Goal: Task Accomplishment & Management: Manage account settings

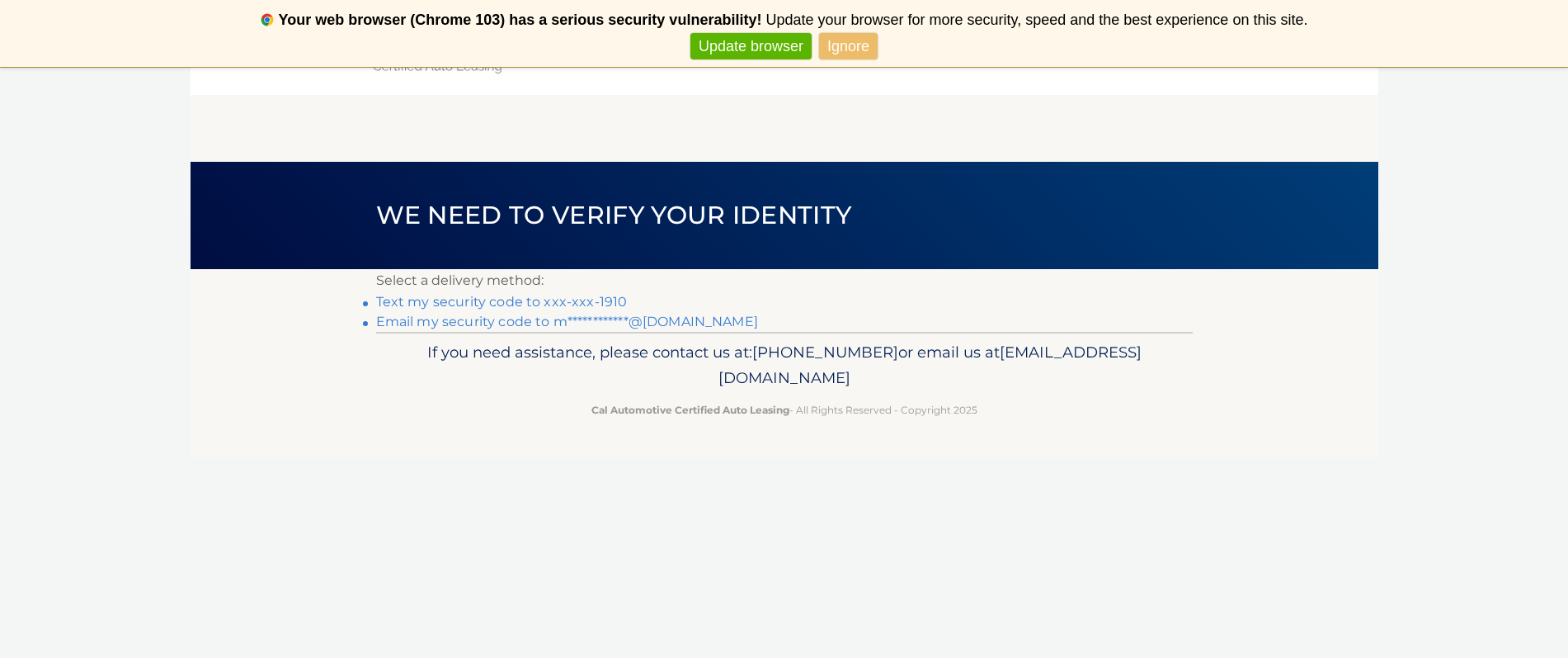
click at [517, 323] on link "**********" at bounding box center [567, 321] width 382 height 16
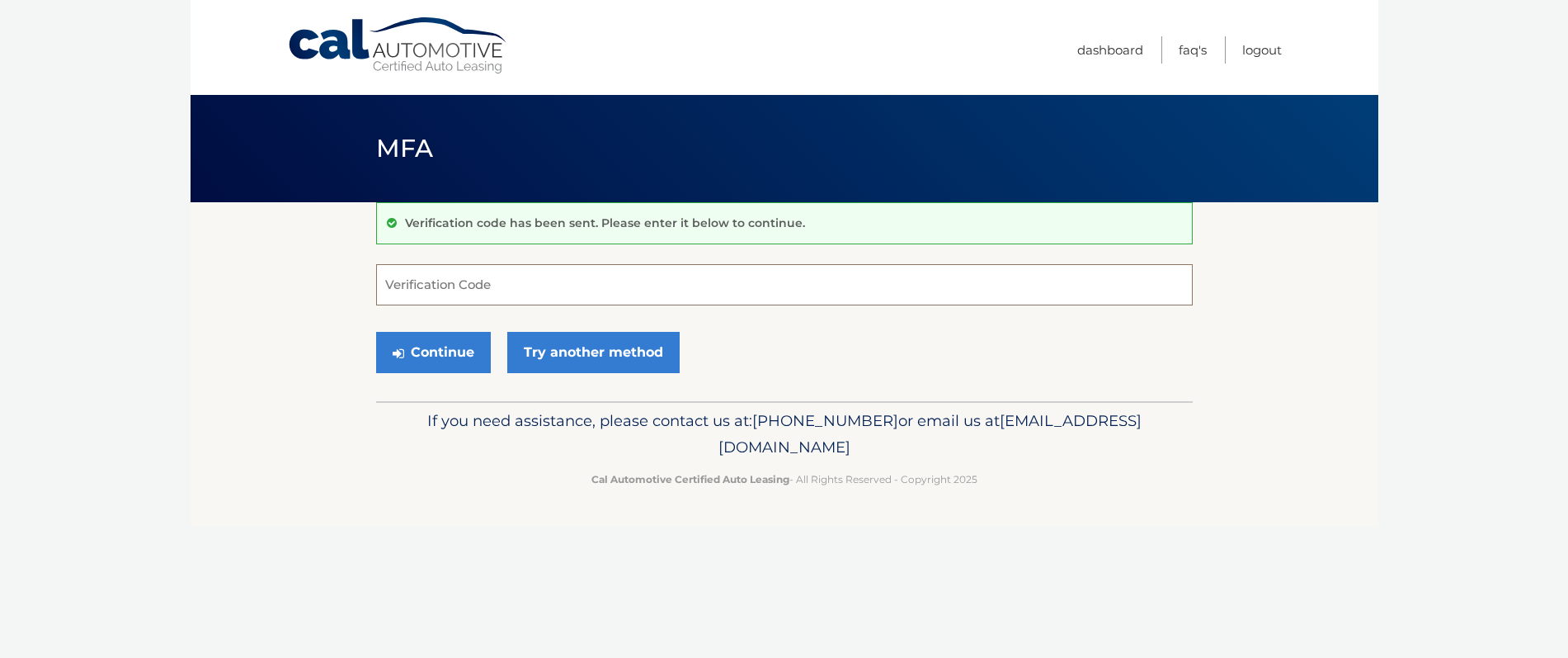
click at [481, 284] on input "Verification Code" at bounding box center [785, 284] width 817 height 41
type input "730728"
click at [425, 356] on button "Continue" at bounding box center [434, 352] width 115 height 41
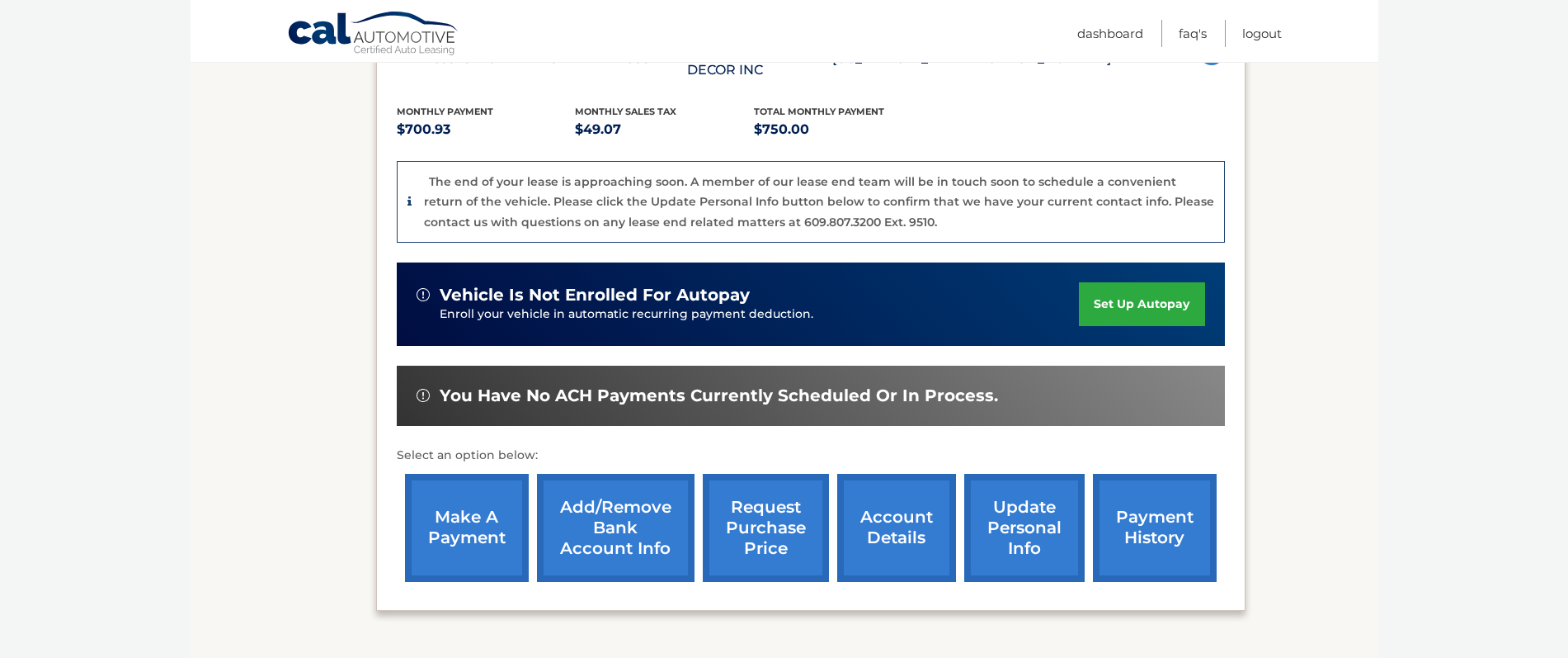
scroll to position [341, 0]
click at [1135, 524] on link "payment history" at bounding box center [1155, 527] width 124 height 108
click at [473, 512] on link "make a payment" at bounding box center [466, 528] width 124 height 108
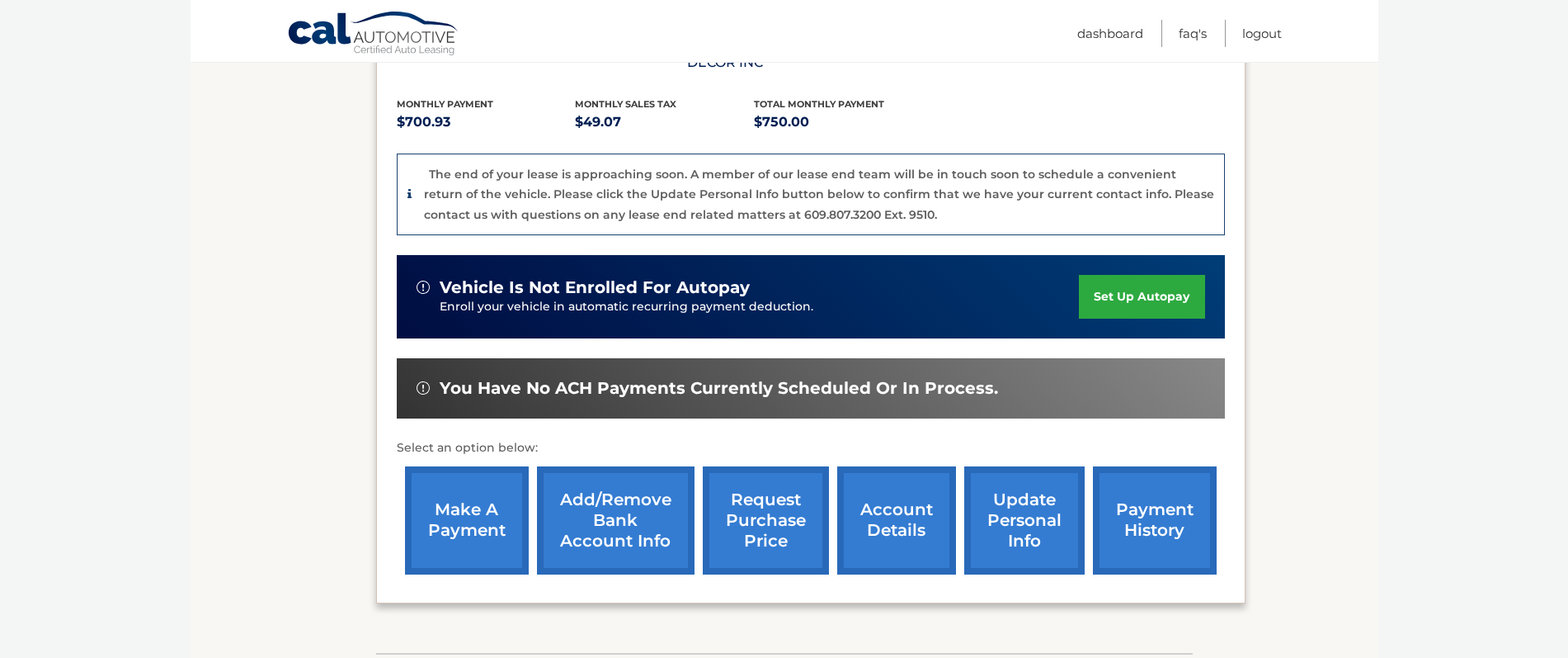
scroll to position [348, 0]
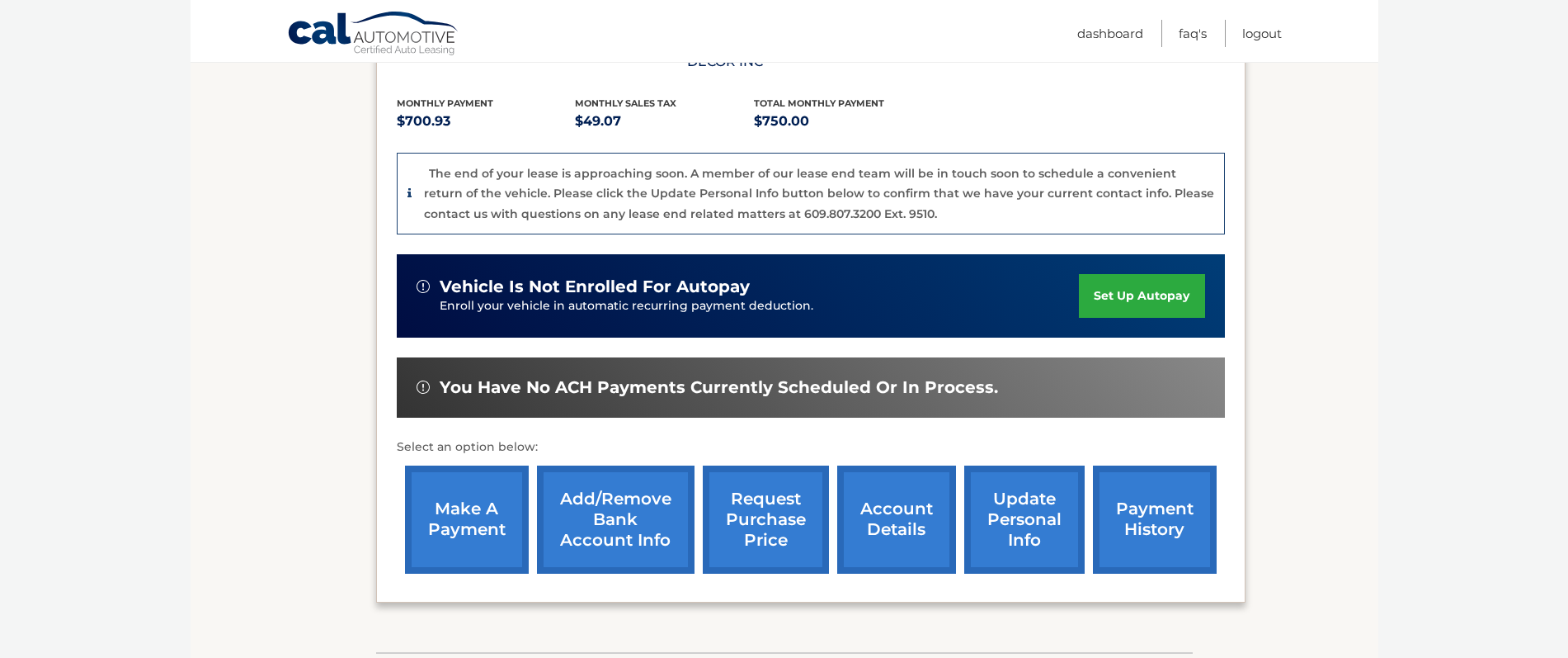
click at [908, 511] on link "account details" at bounding box center [897, 519] width 119 height 108
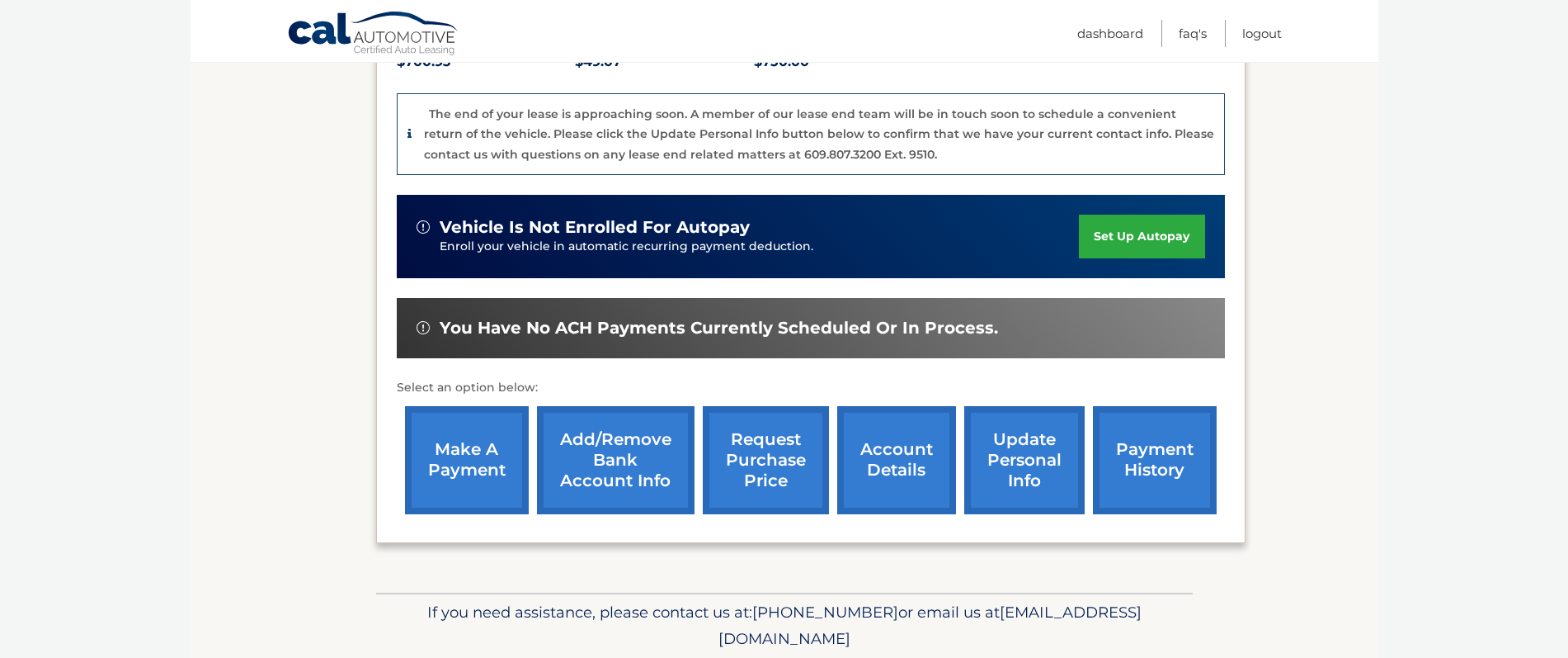
scroll to position [424, 0]
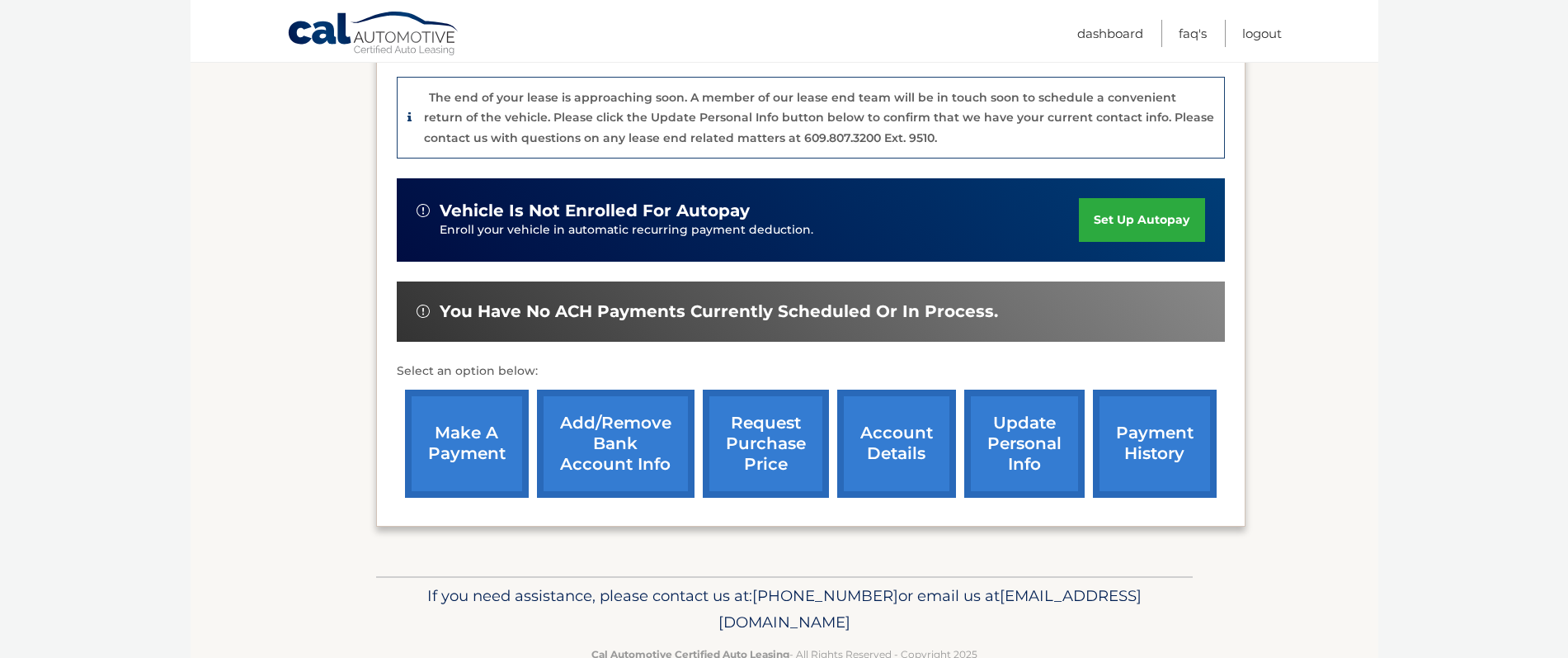
click at [1143, 433] on link "payment history" at bounding box center [1155, 443] width 124 height 108
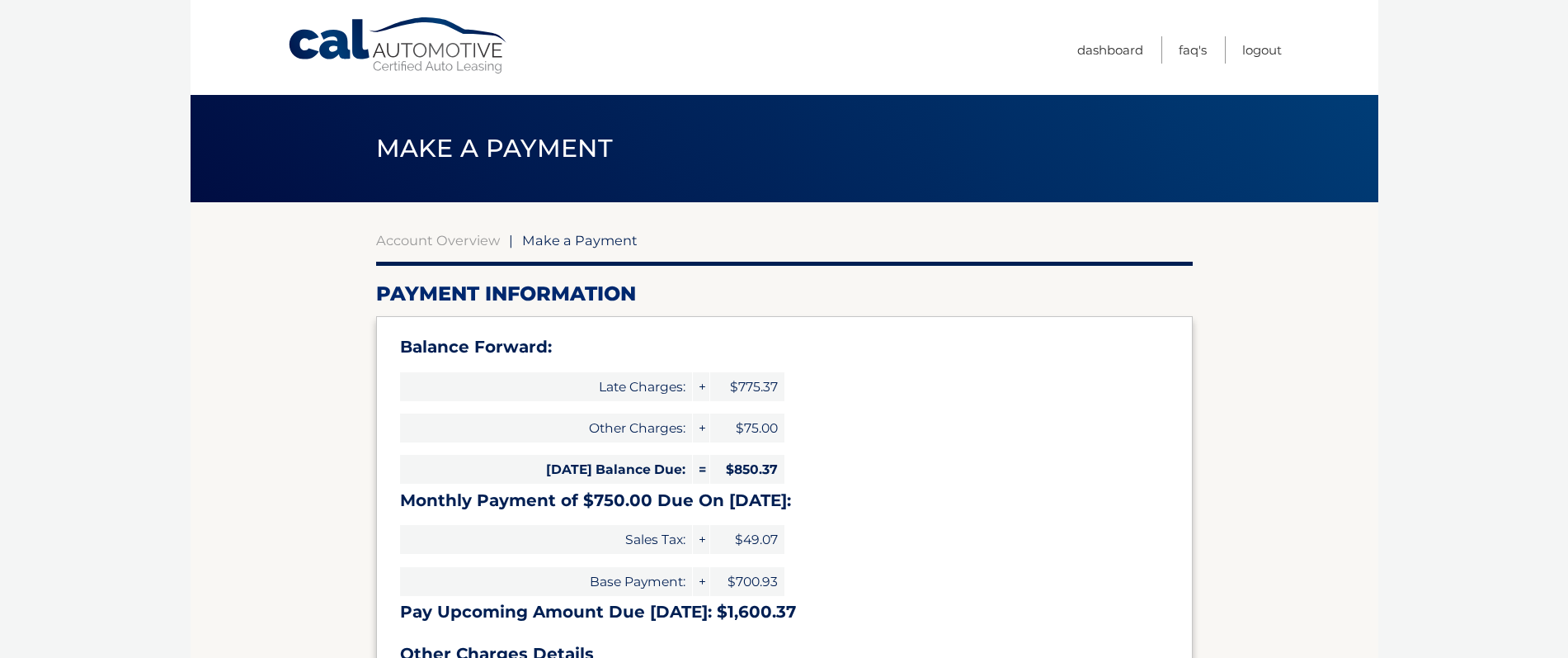
type input "1600.37"
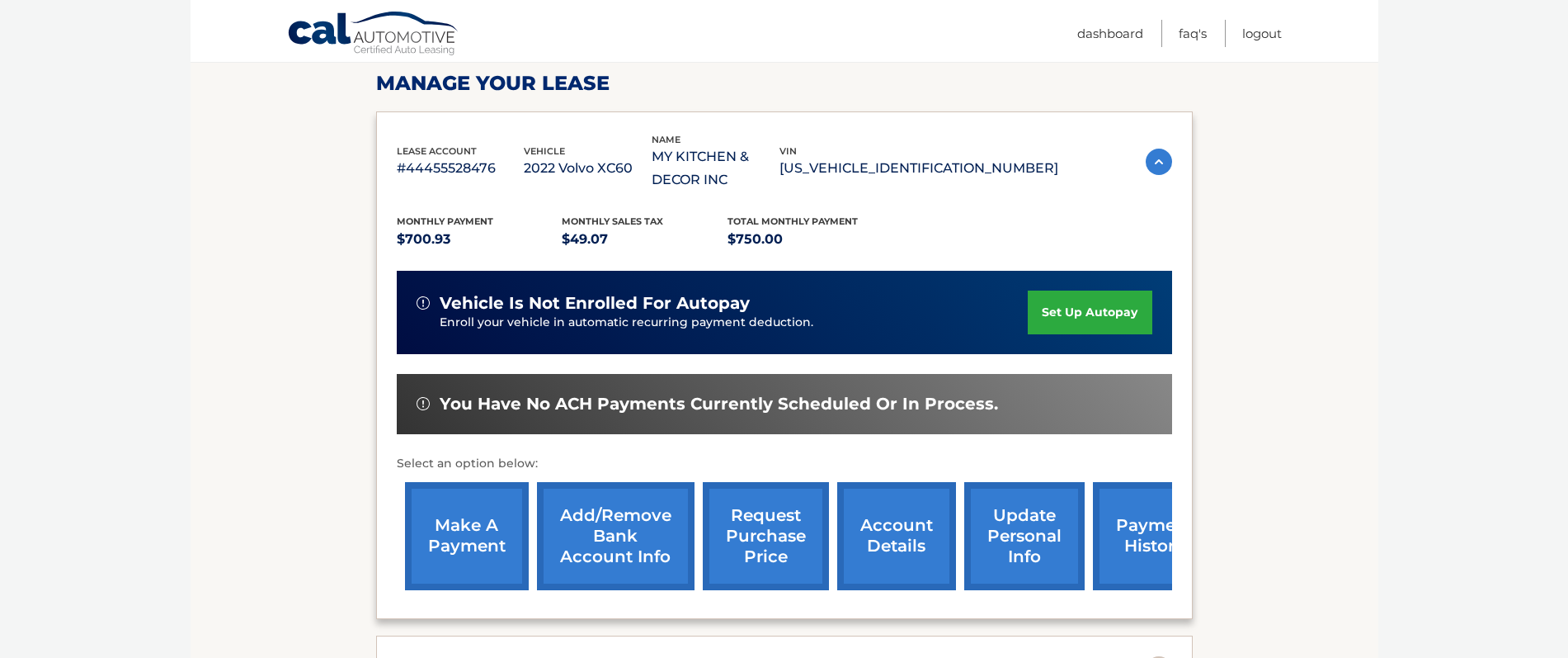
scroll to position [256, 0]
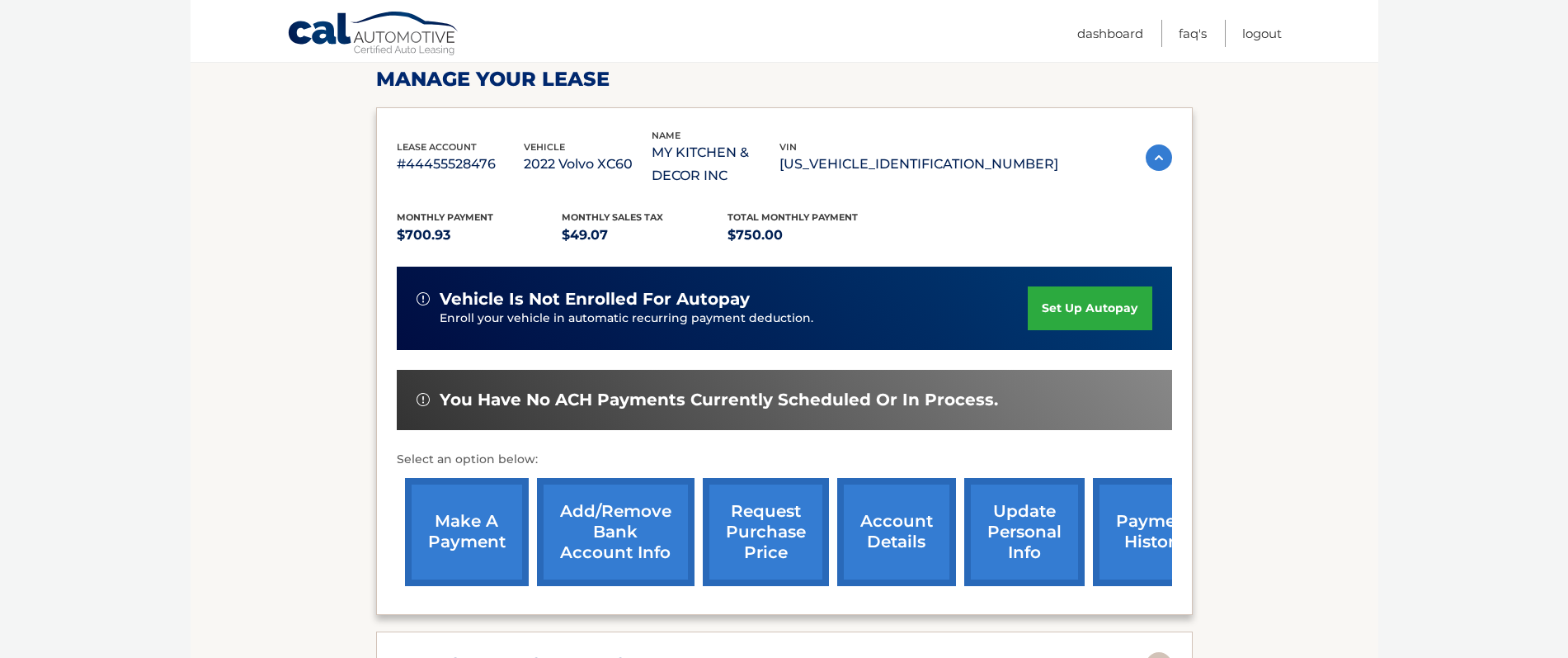
click at [1161, 153] on img at bounding box center [1158, 157] width 26 height 26
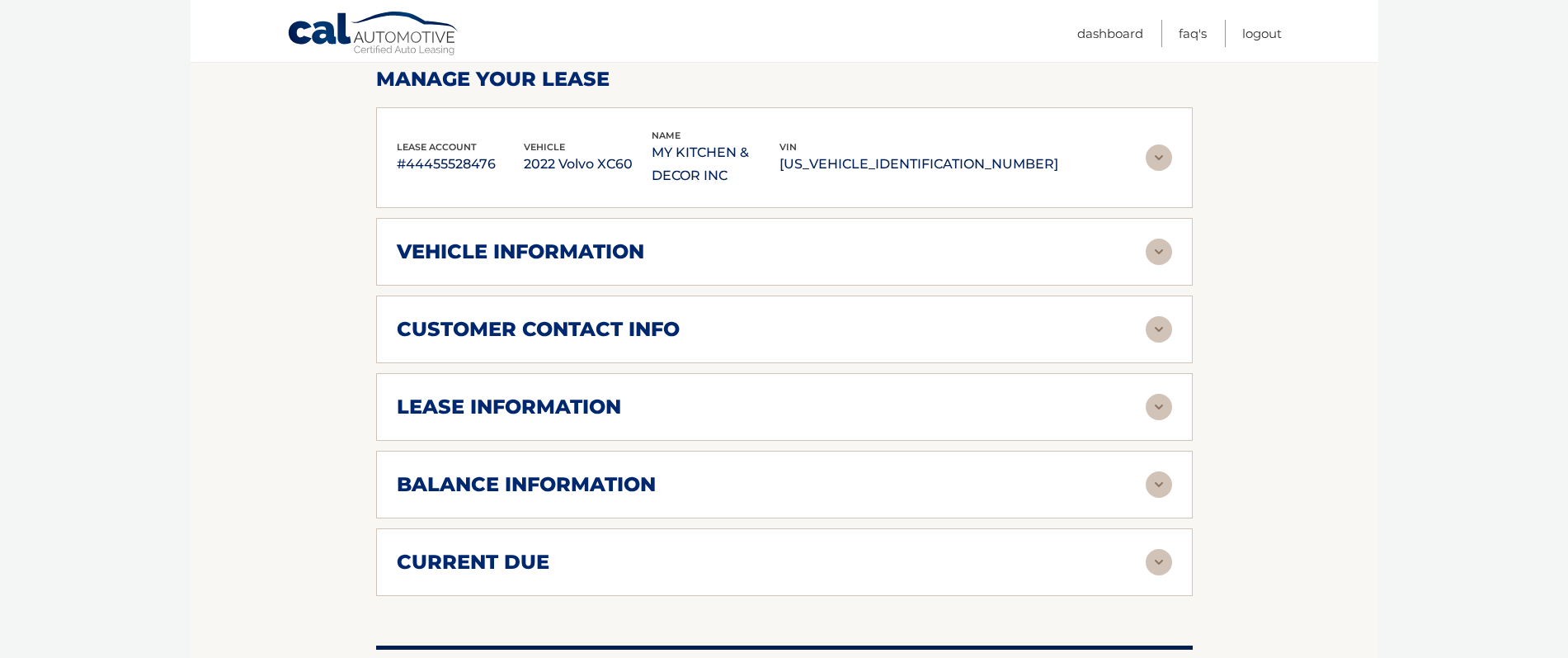
click at [802, 410] on div "lease information" at bounding box center [771, 406] width 749 height 24
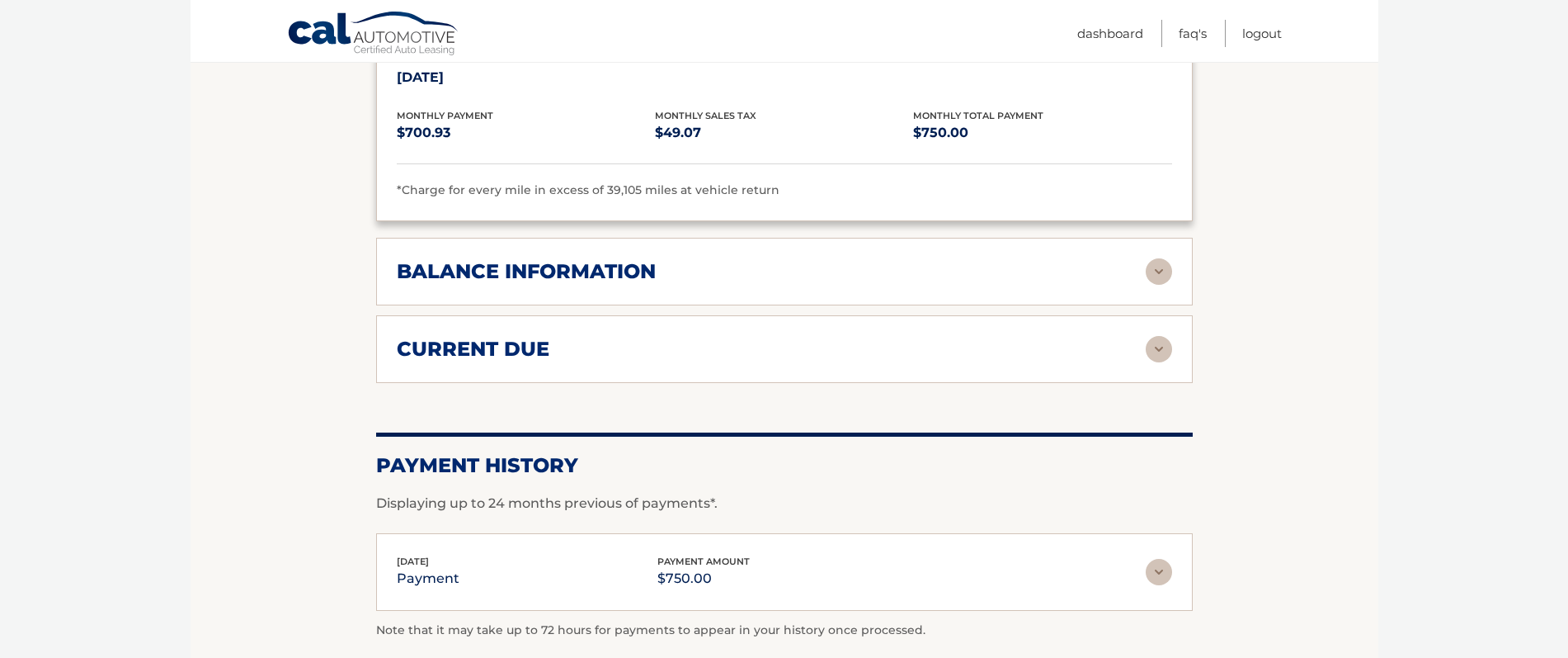
scroll to position [780, 0]
click at [952, 271] on div "balance information" at bounding box center [771, 270] width 749 height 24
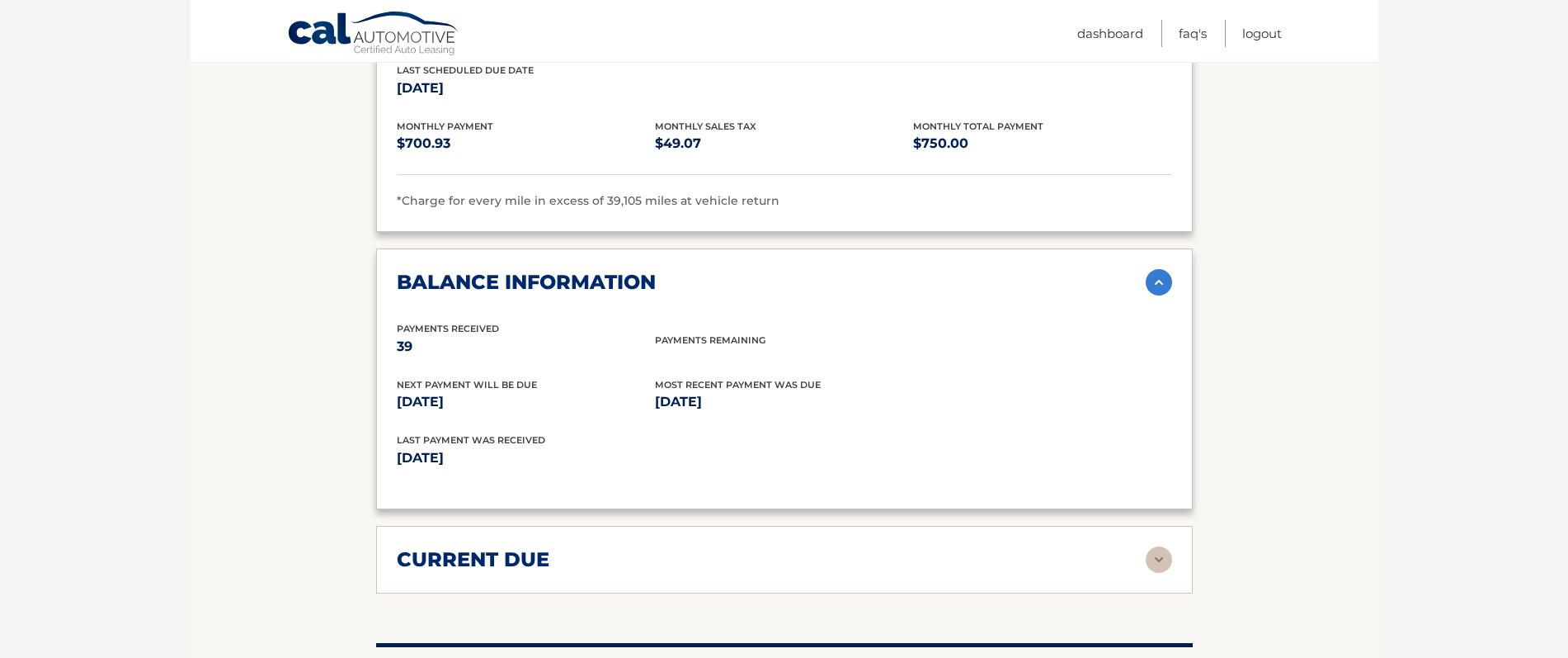
scroll to position [735, 0]
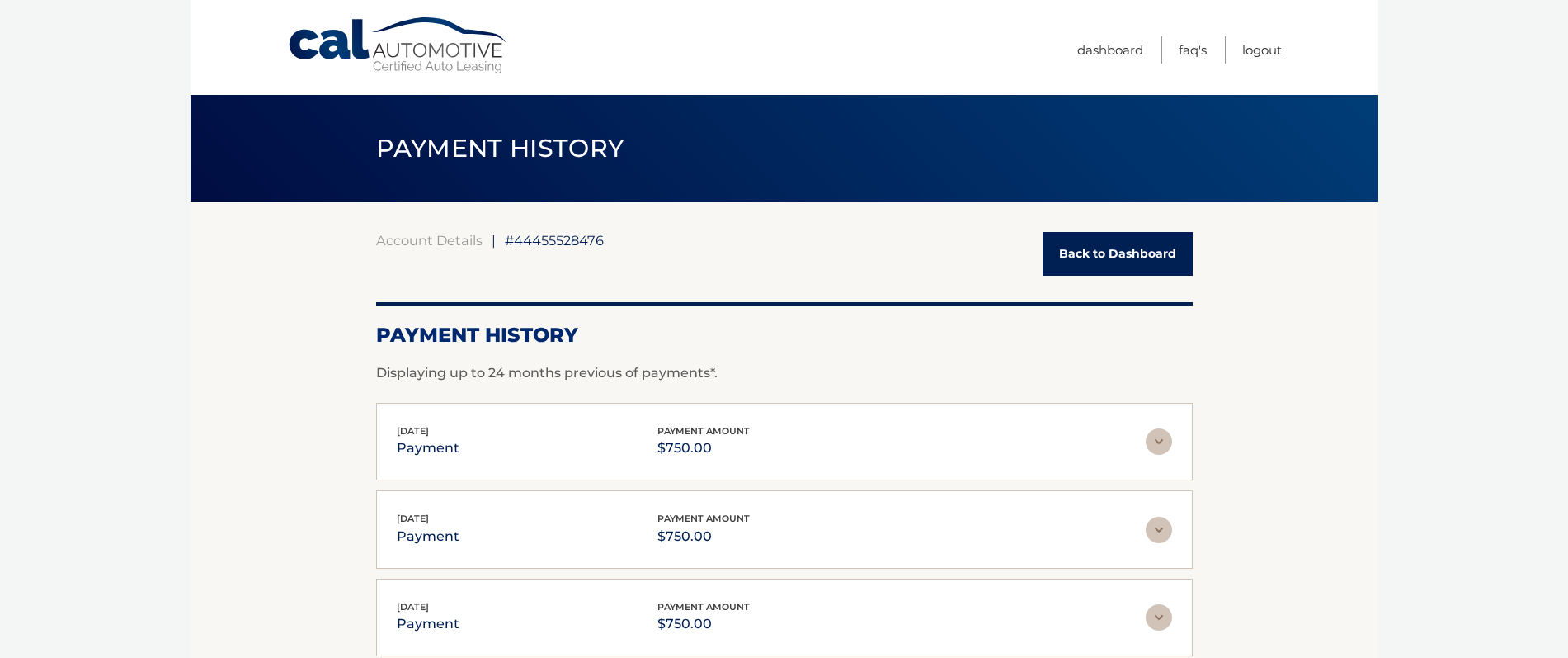
click at [1126, 258] on link "Back to Dashboard" at bounding box center [1118, 253] width 150 height 44
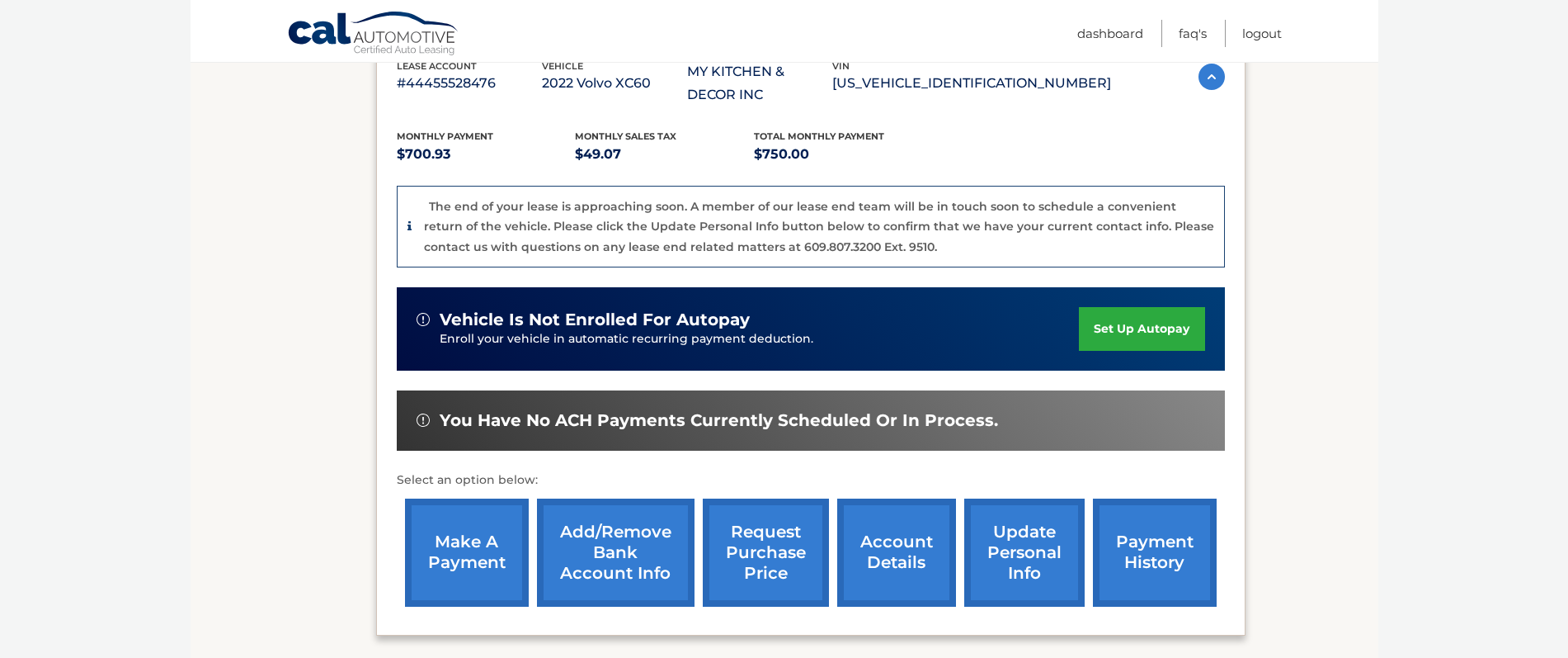
scroll to position [321, 0]
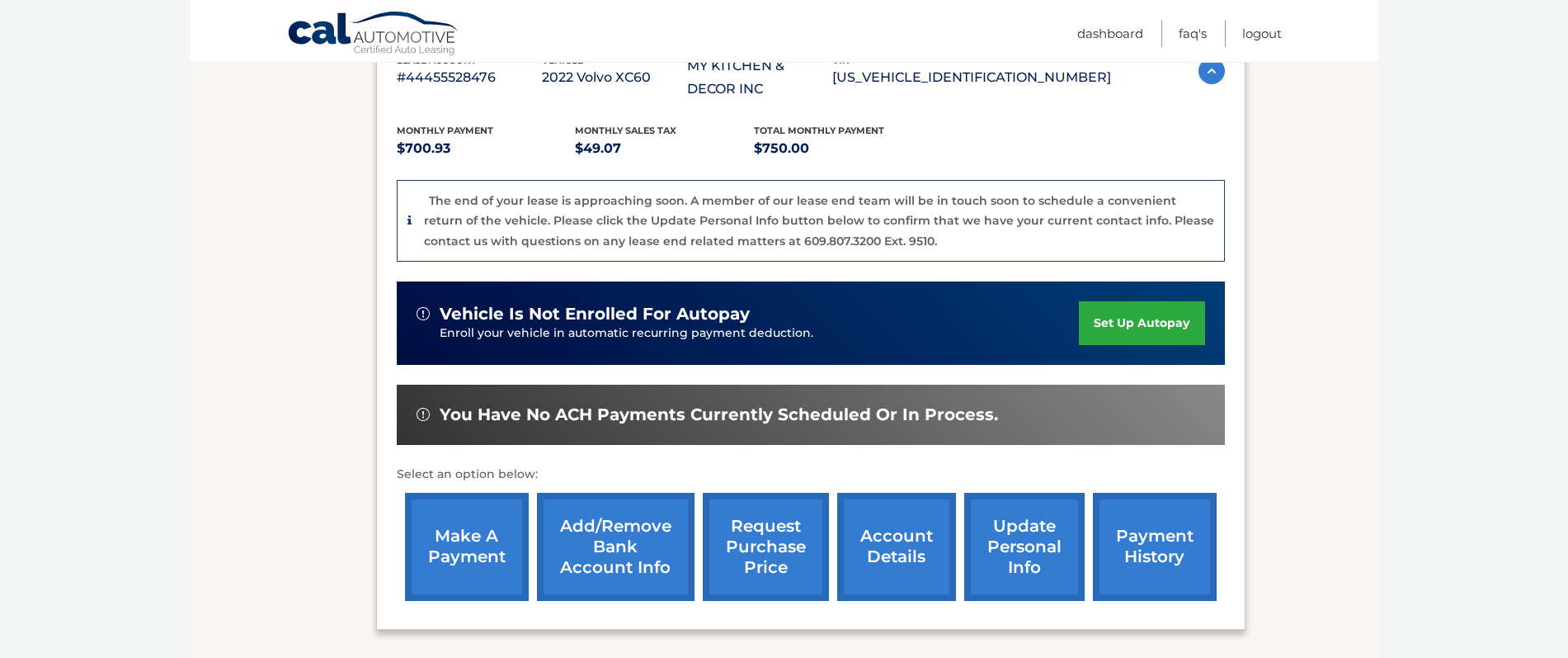
click at [441, 541] on link "make a payment" at bounding box center [466, 546] width 124 height 108
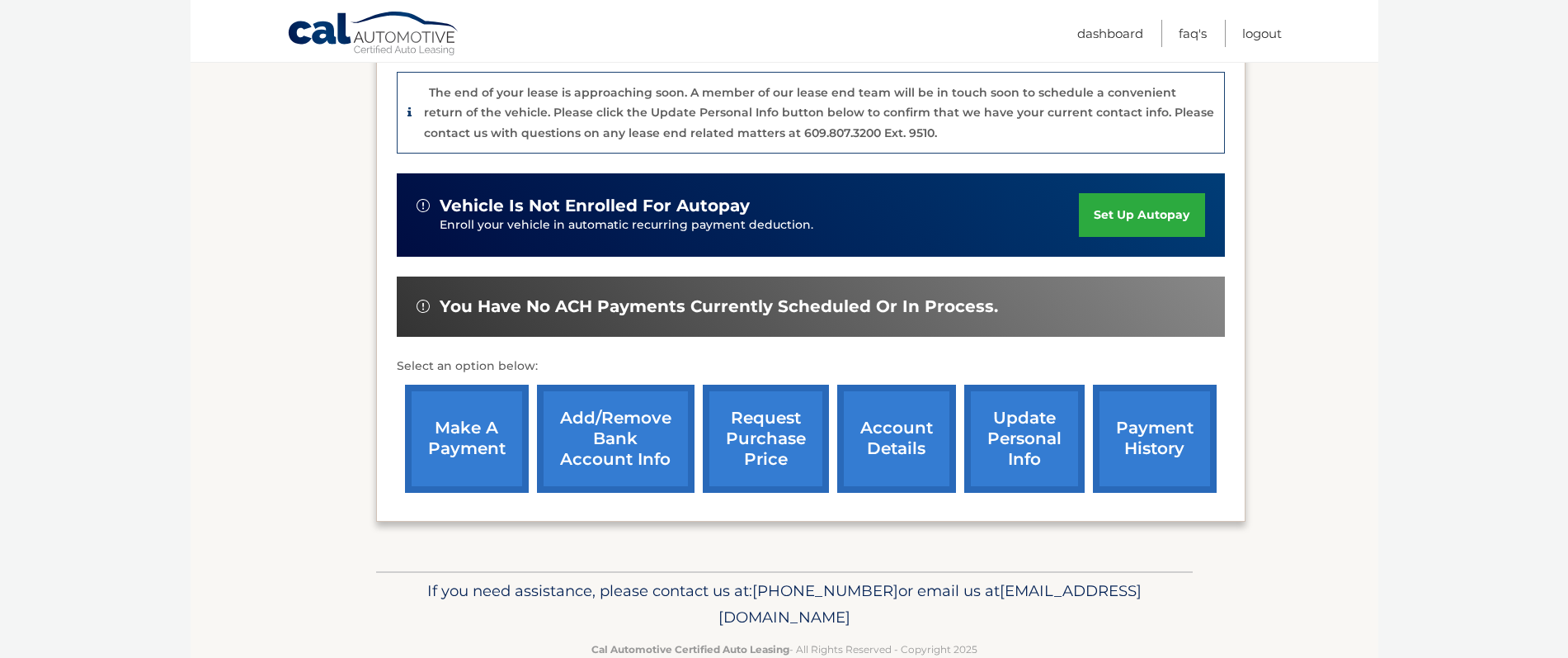
scroll to position [468, 0]
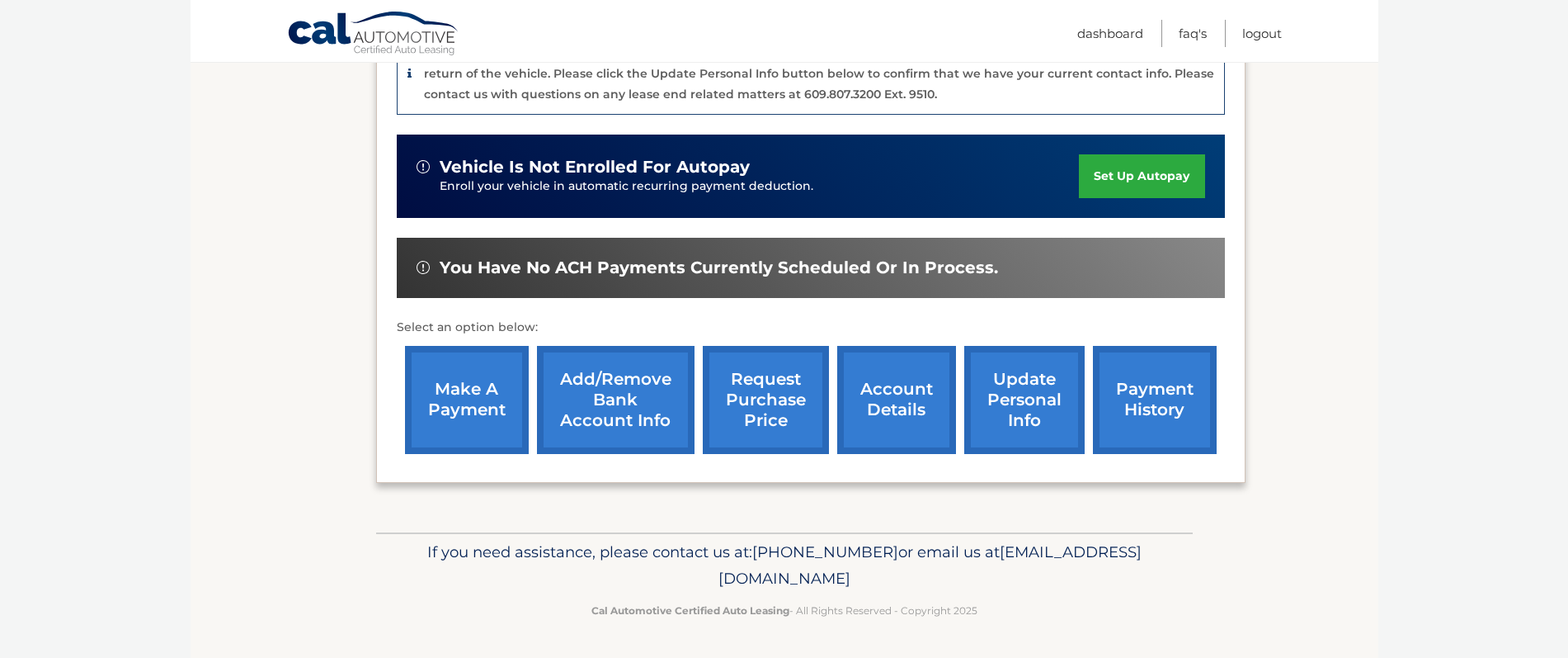
click at [774, 389] on link "request purchase price" at bounding box center [766, 399] width 126 height 108
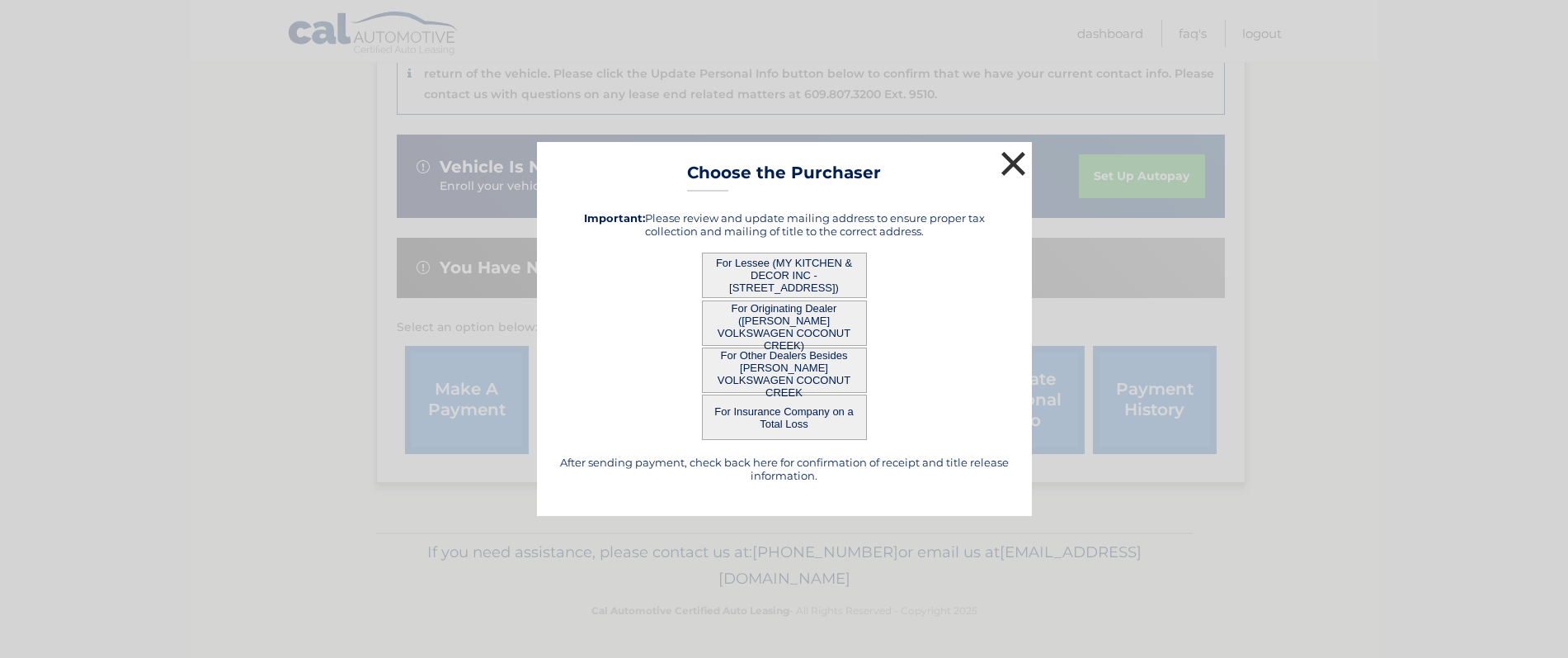
click at [1009, 159] on button "×" at bounding box center [1014, 164] width 33 height 33
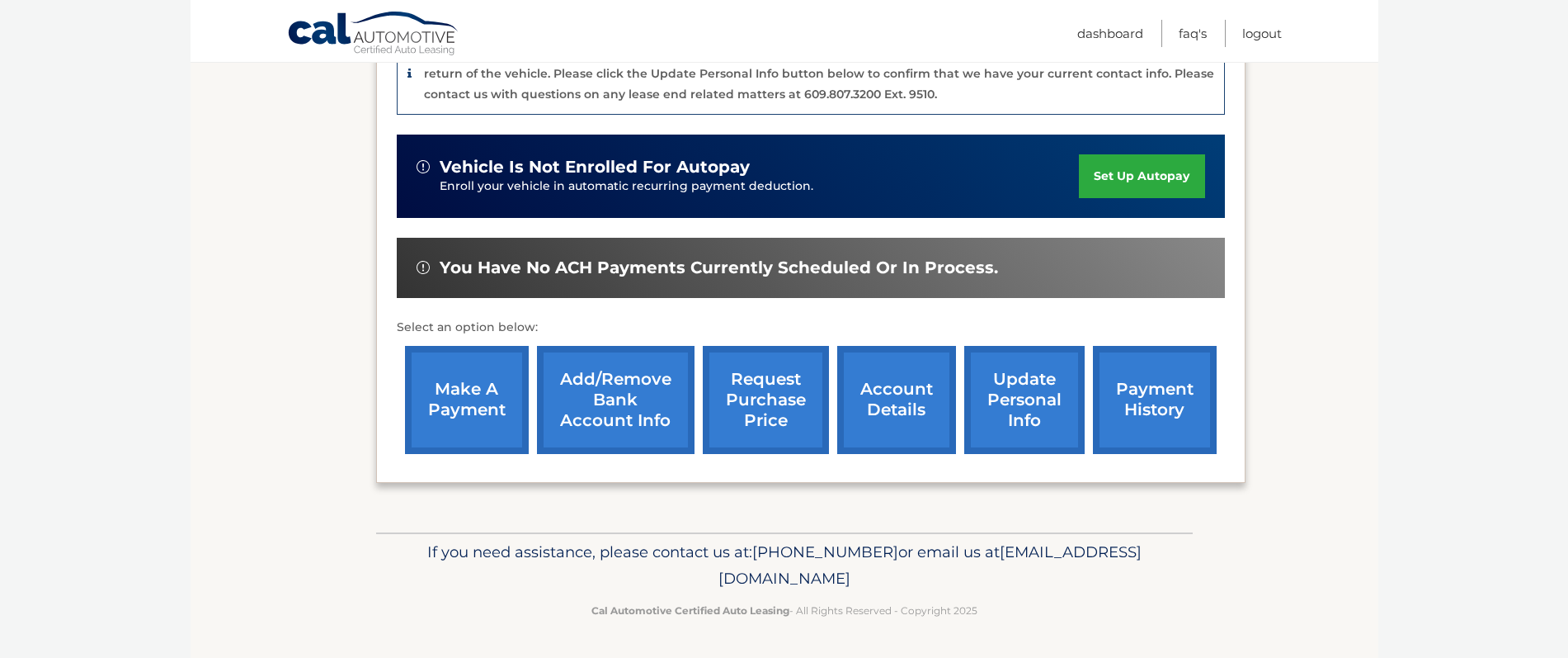
scroll to position [466, 0]
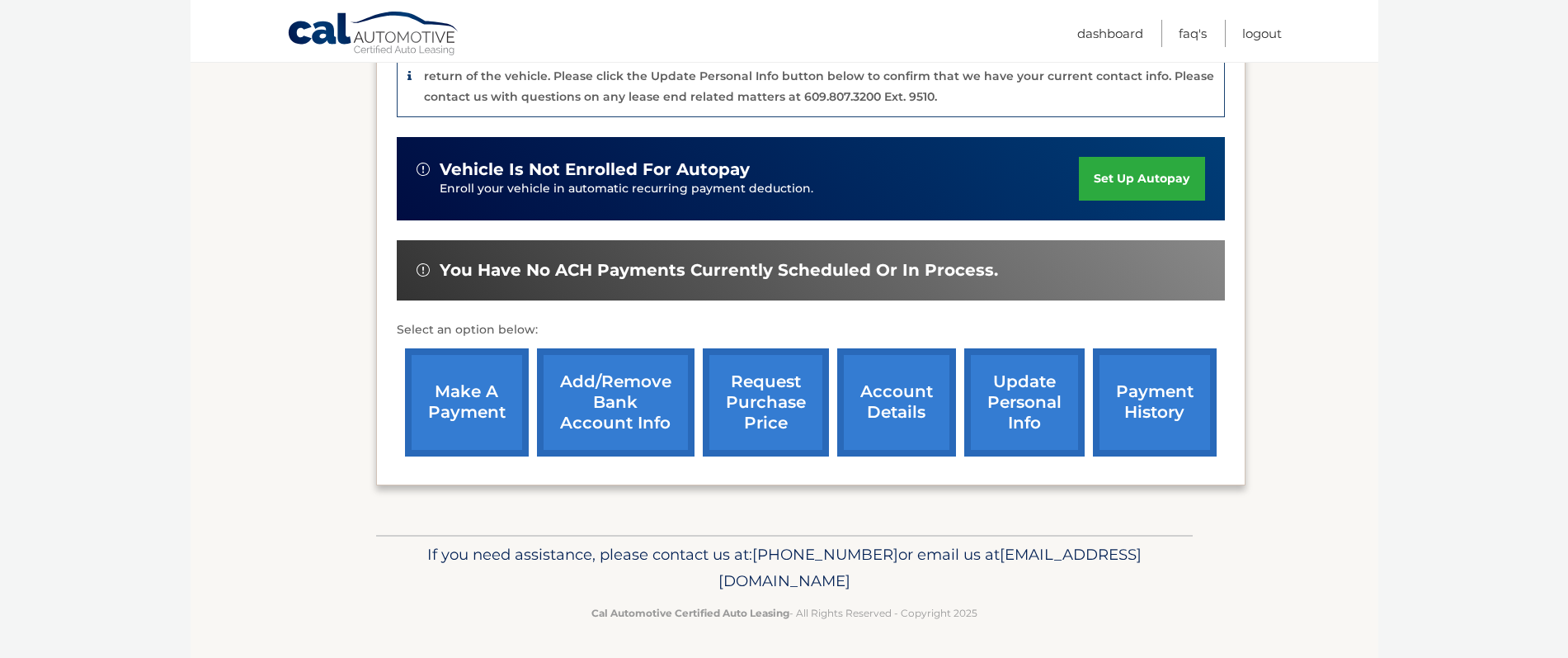
click at [892, 399] on link "account details" at bounding box center [897, 402] width 119 height 108
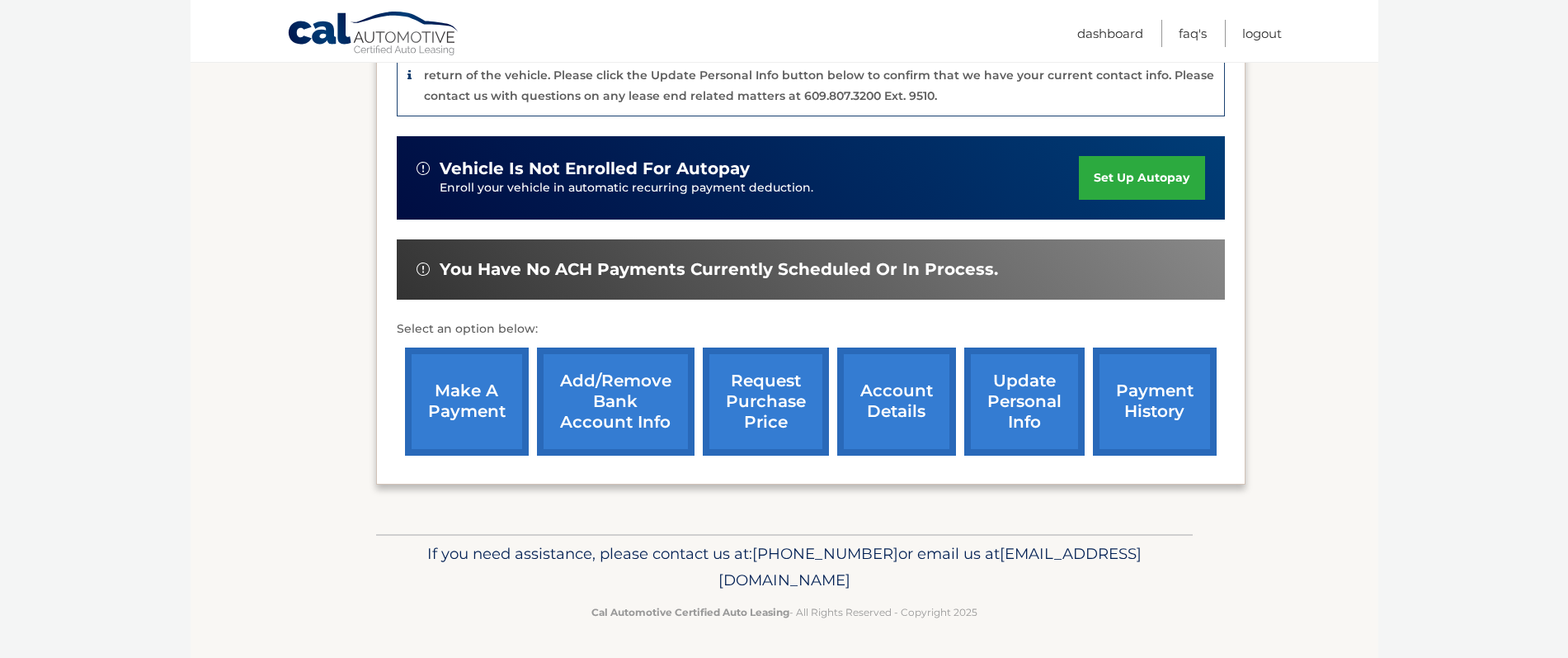
scroll to position [468, 0]
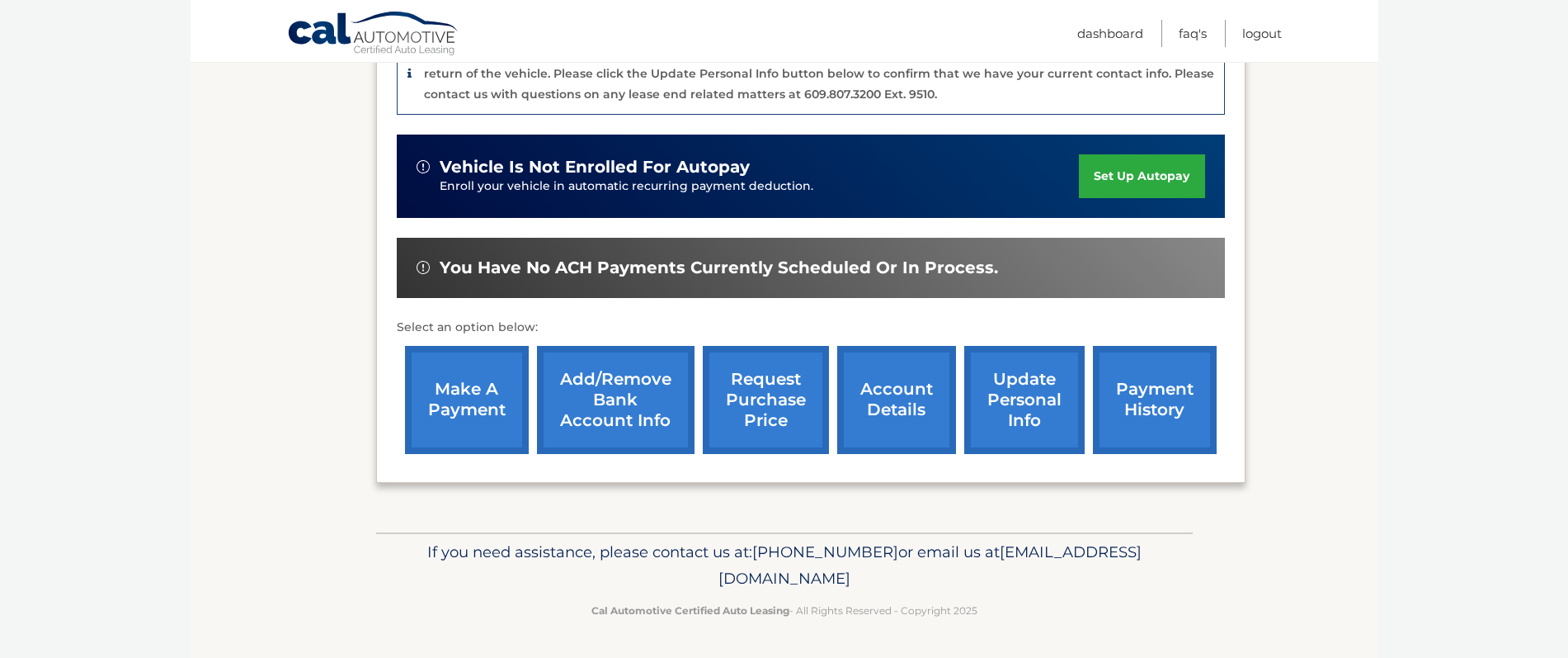
click at [763, 389] on link "request purchase price" at bounding box center [766, 399] width 126 height 108
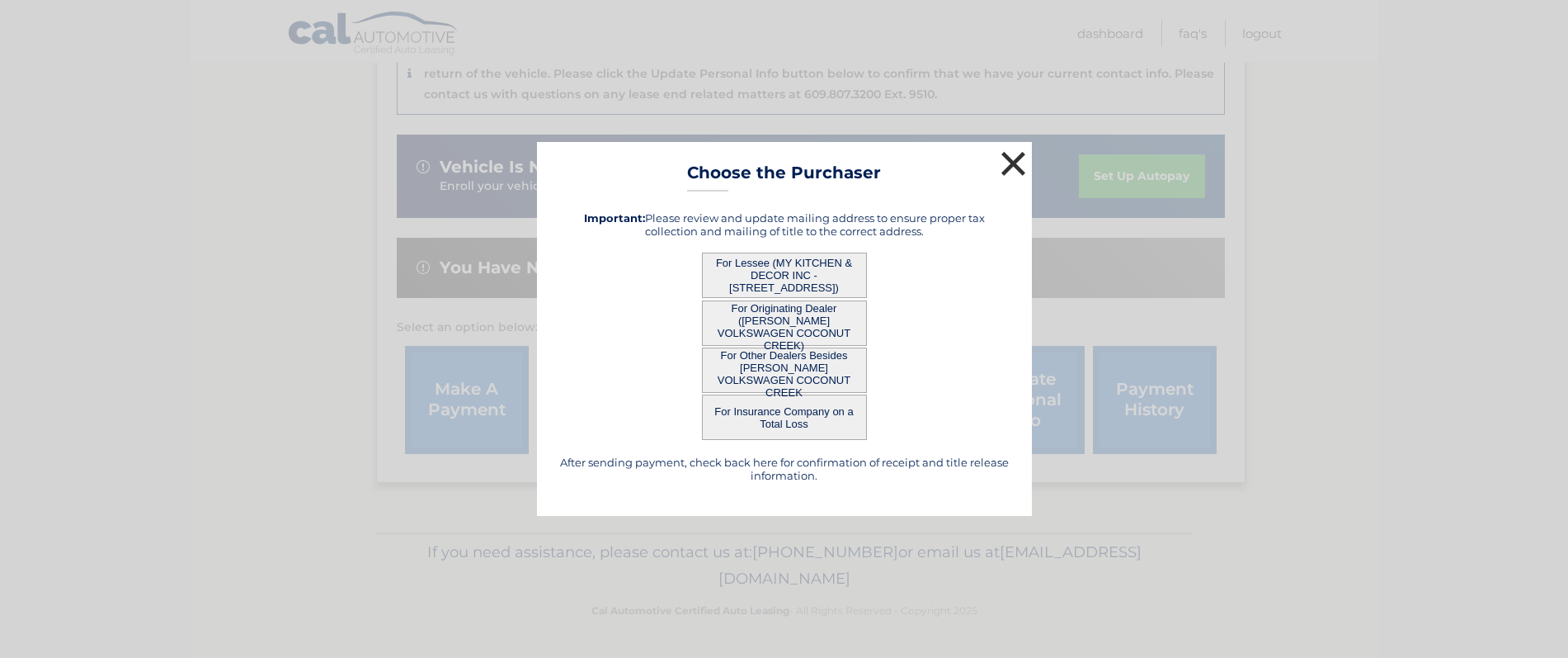
click at [1013, 168] on button "×" at bounding box center [1014, 164] width 33 height 33
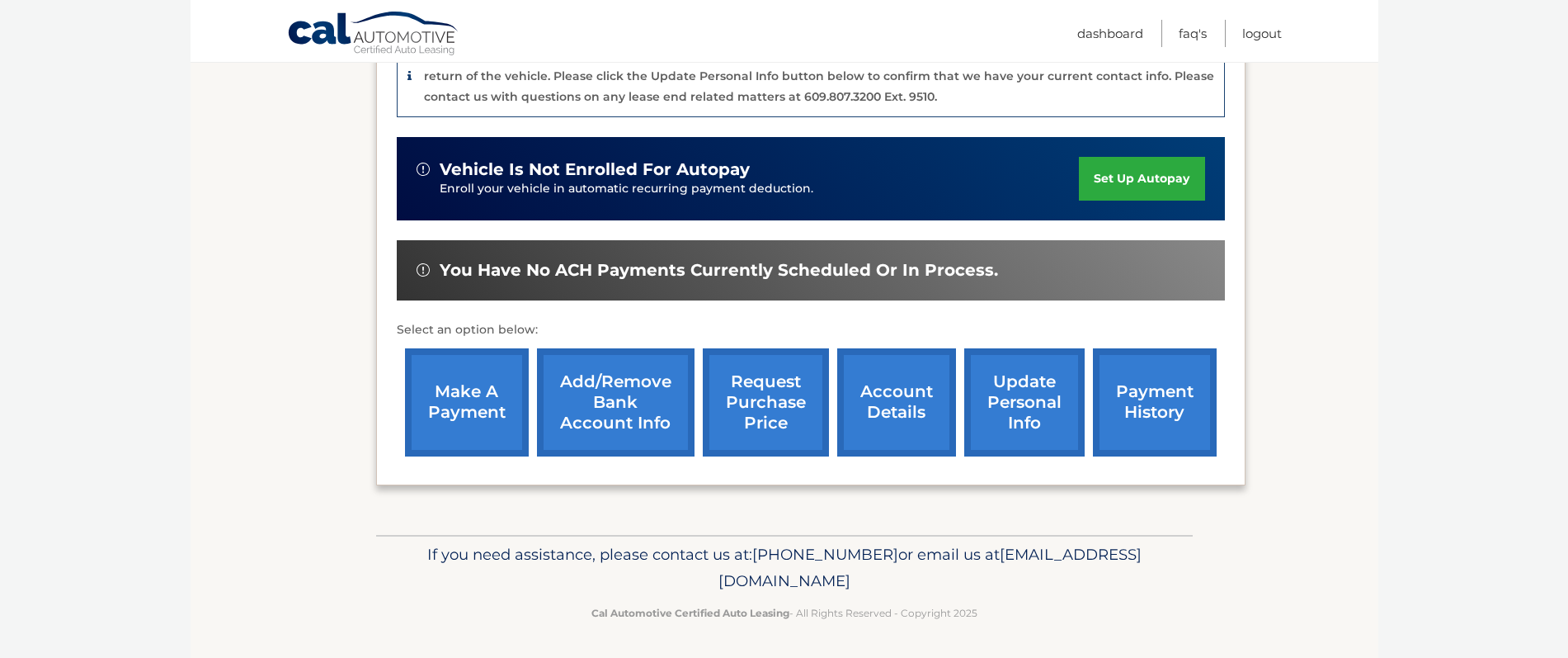
click at [897, 402] on link "account details" at bounding box center [897, 402] width 119 height 108
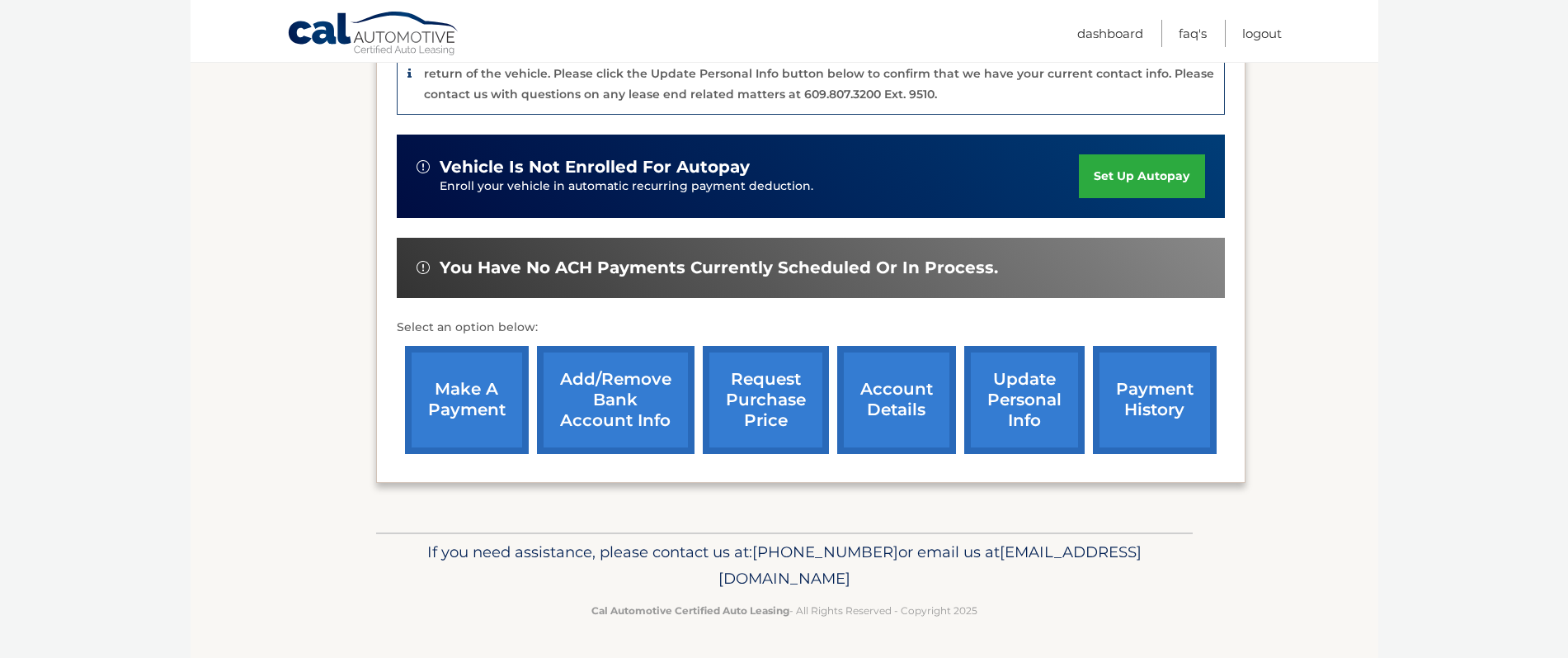
click at [1023, 394] on link "update personal info" at bounding box center [1024, 399] width 121 height 108
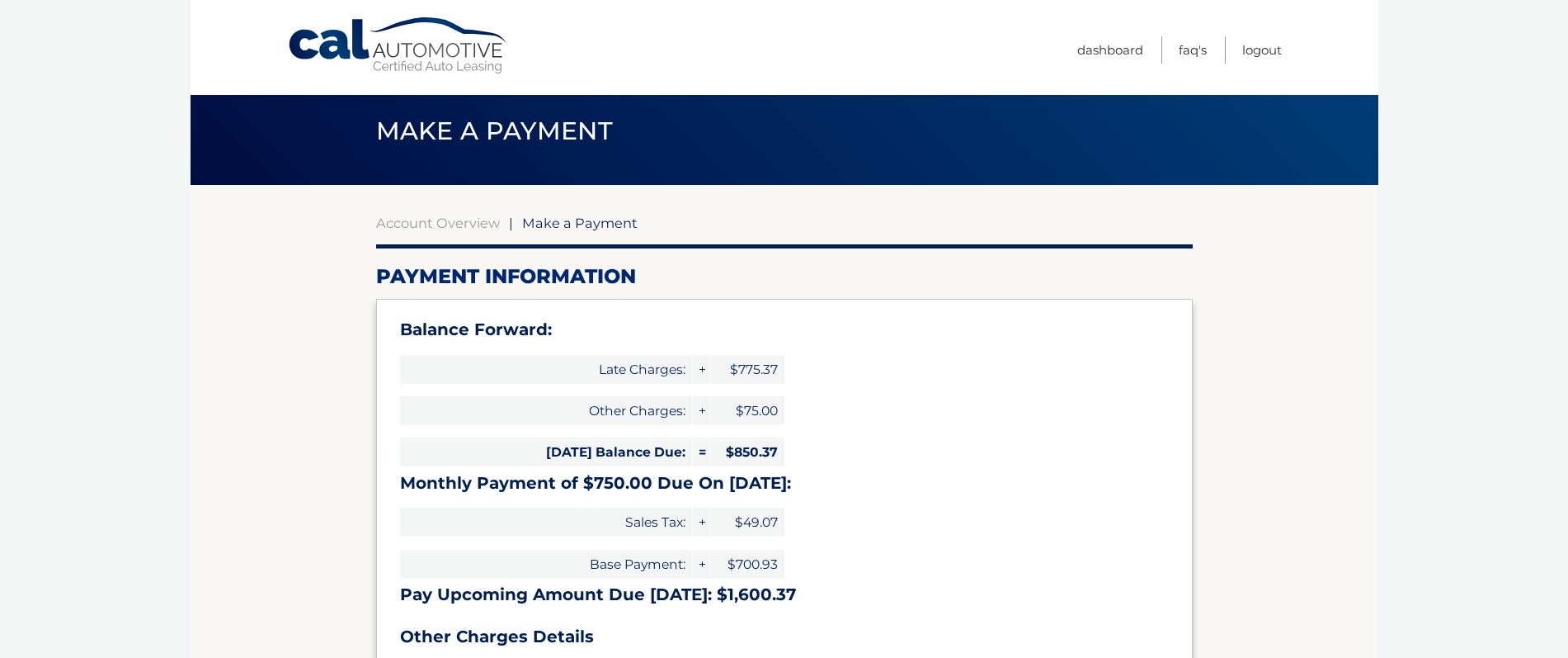
scroll to position [164, 0]
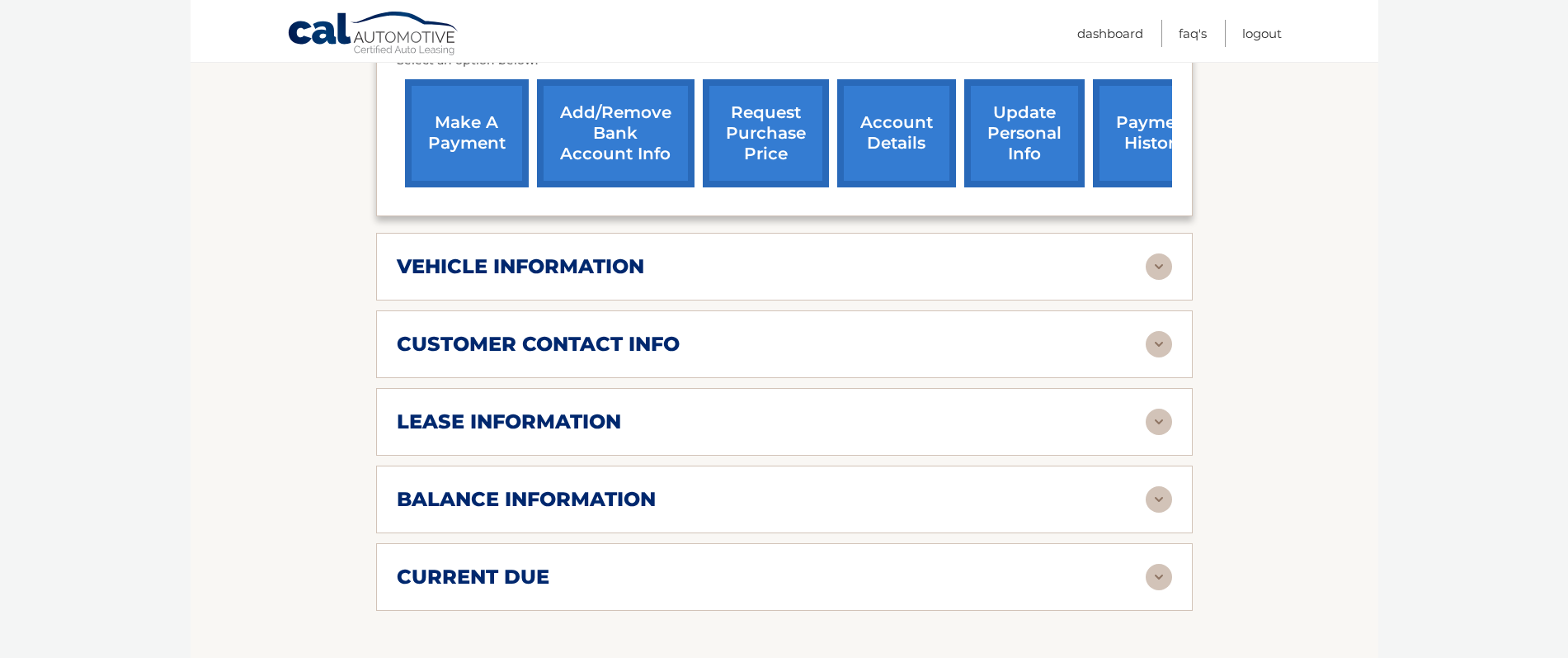
scroll to position [656, 0]
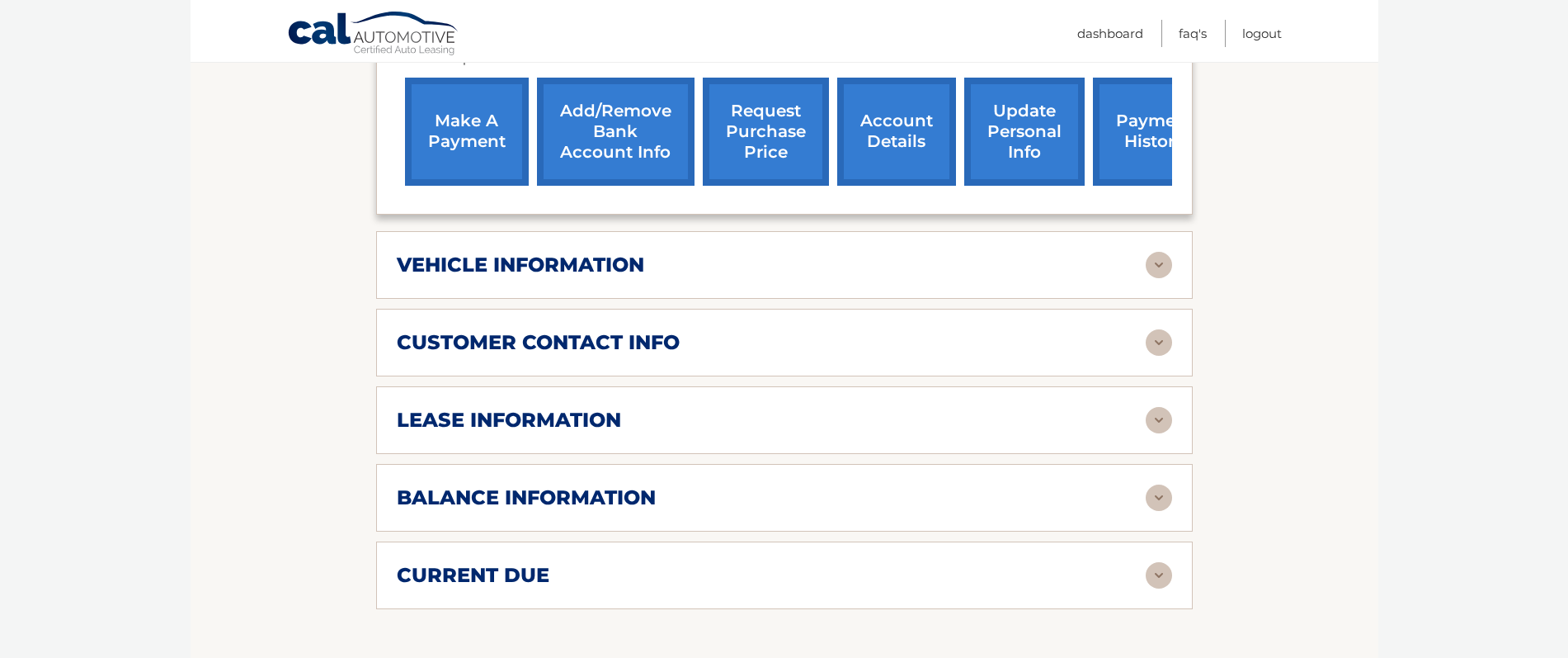
click at [1162, 266] on img at bounding box center [1158, 265] width 26 height 26
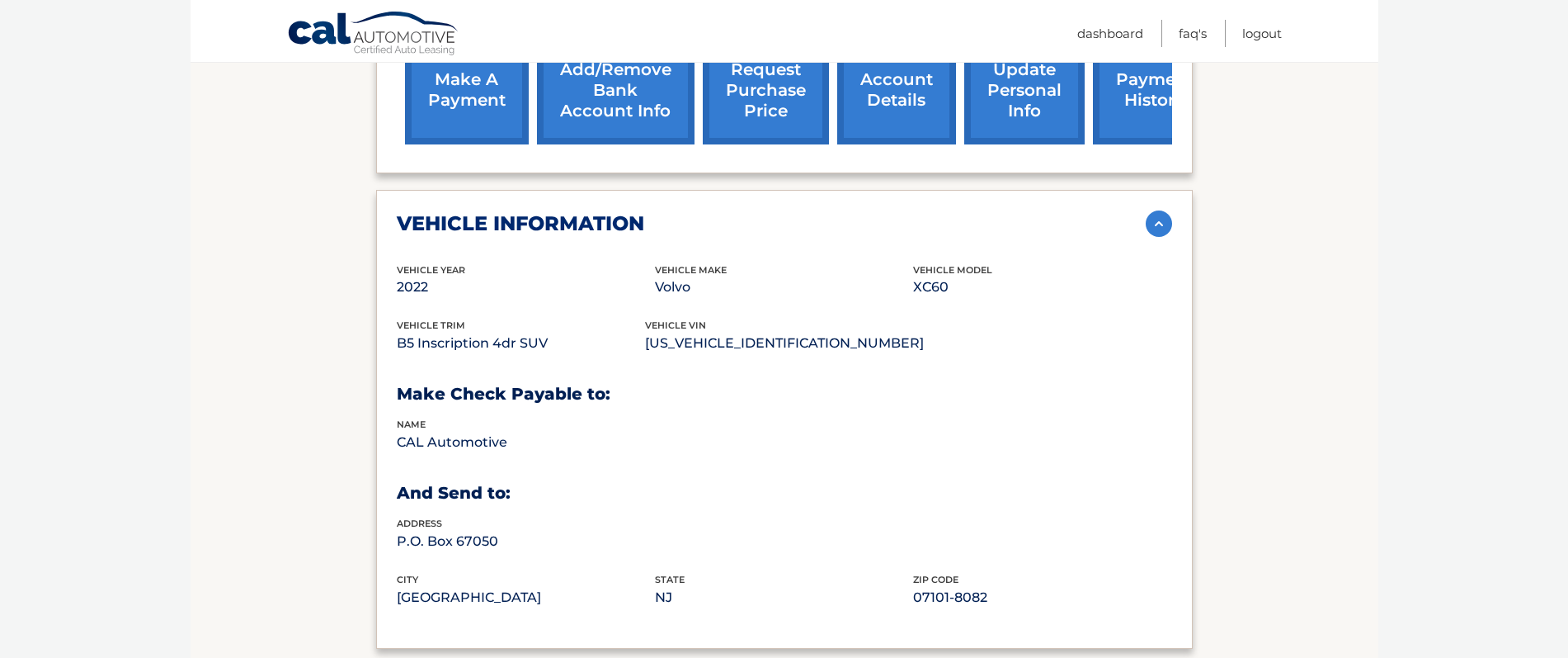
scroll to position [703, 0]
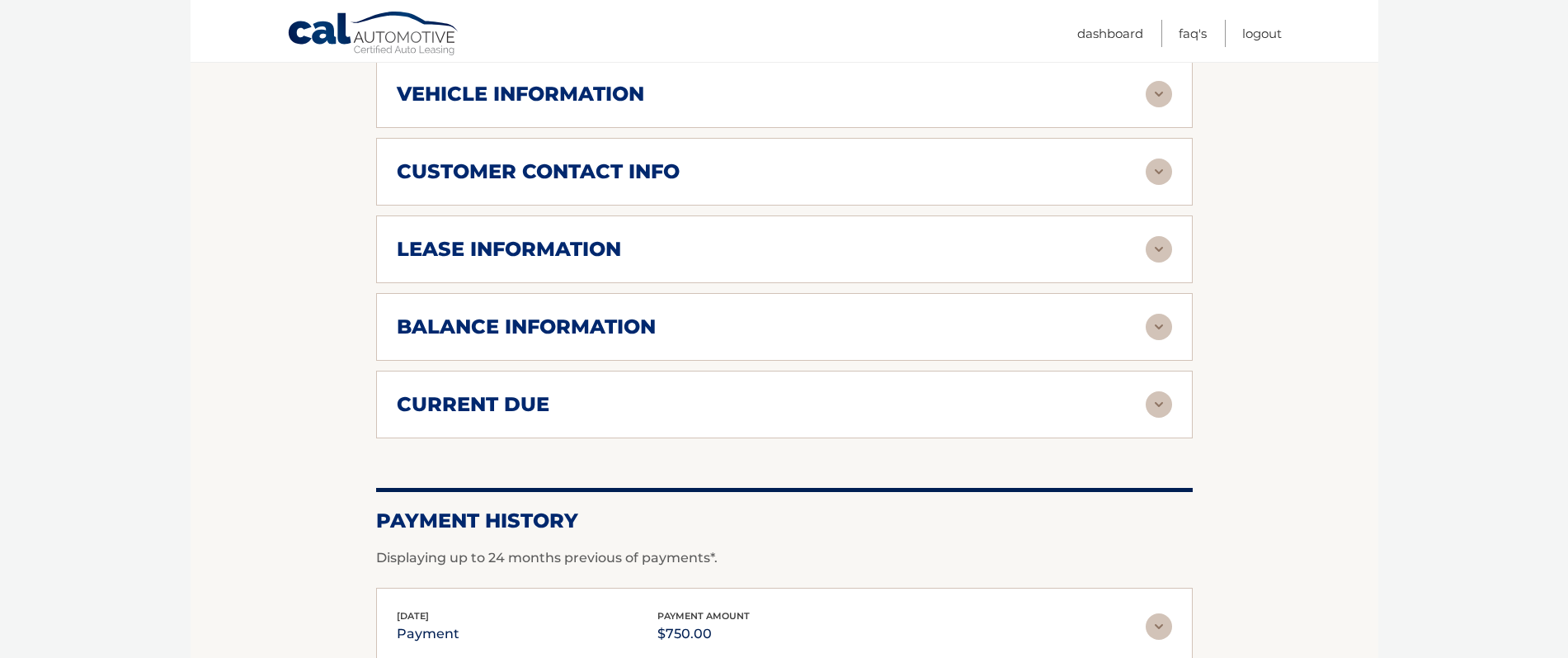
scroll to position [828, 0]
click at [1164, 318] on img at bounding box center [1158, 325] width 26 height 26
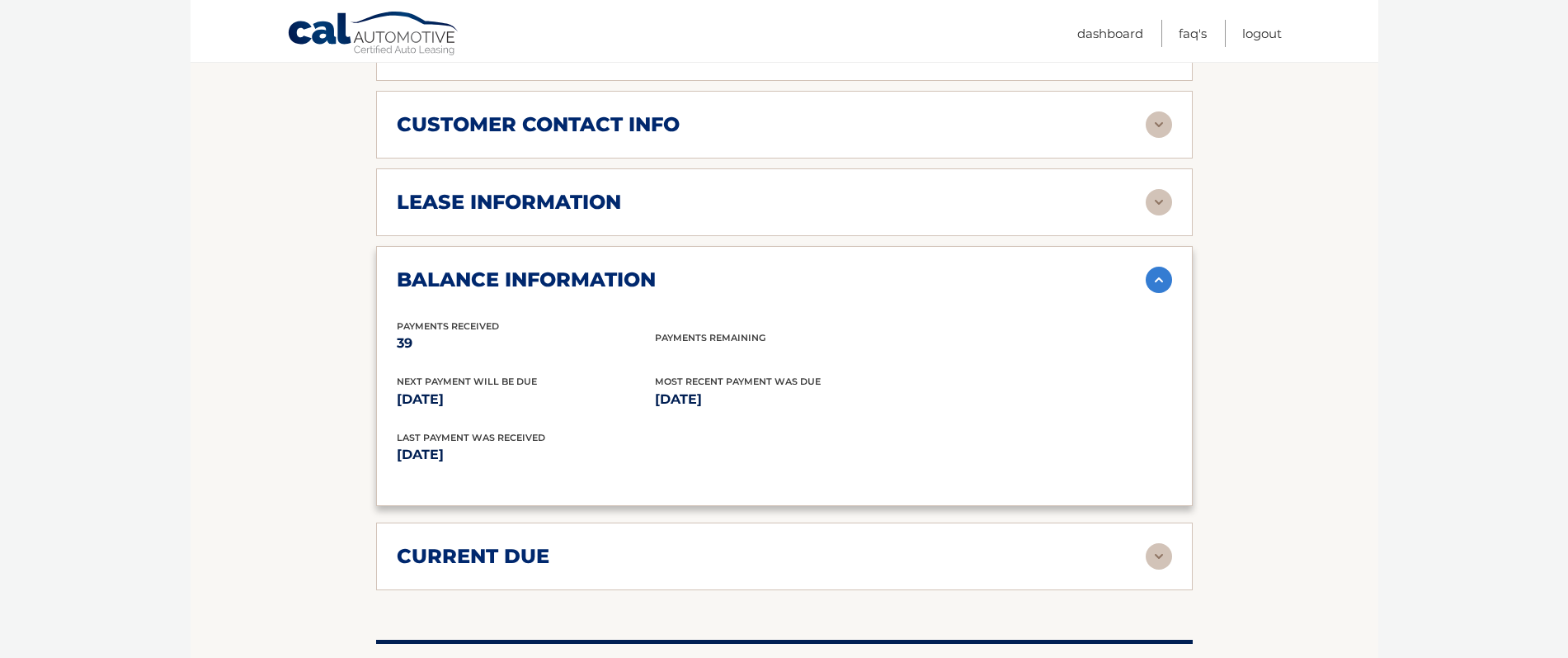
scroll to position [875, 0]
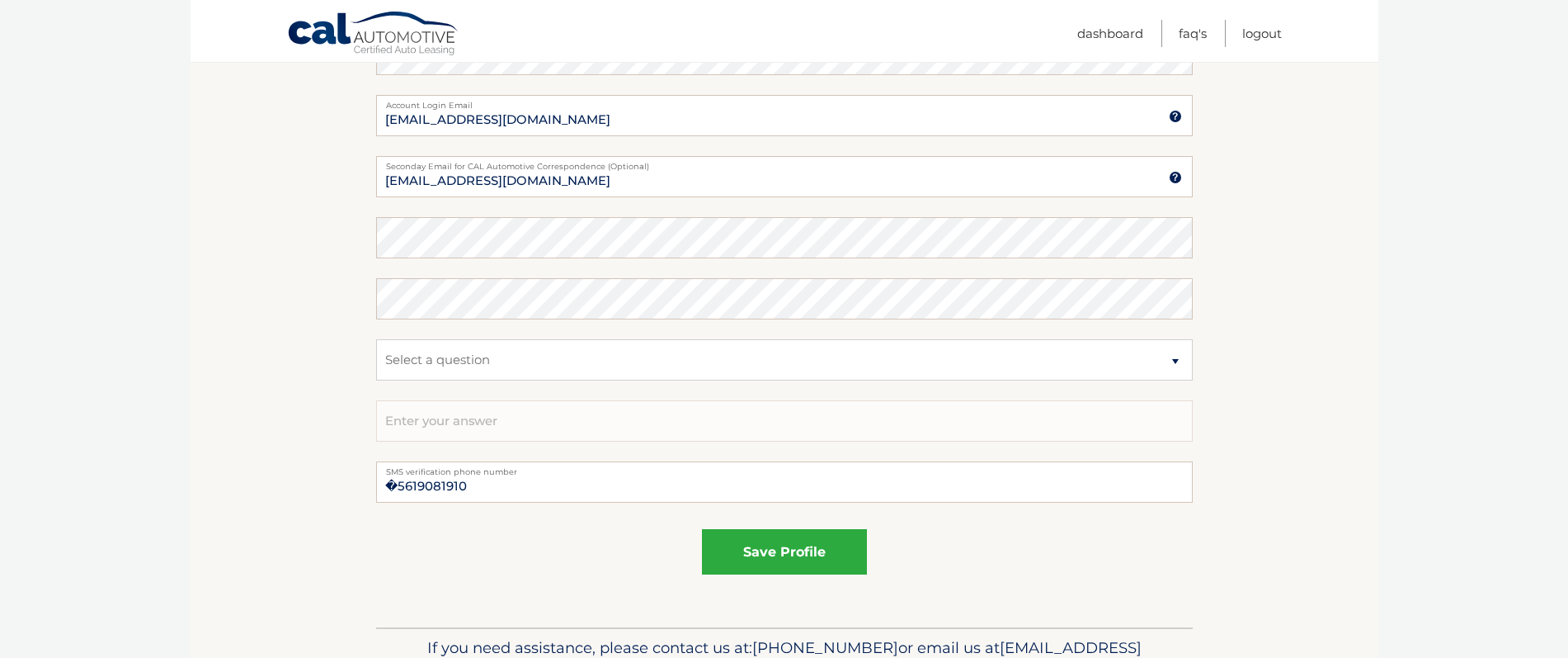
scroll to position [908, 0]
